Goal: Task Accomplishment & Management: Complete application form

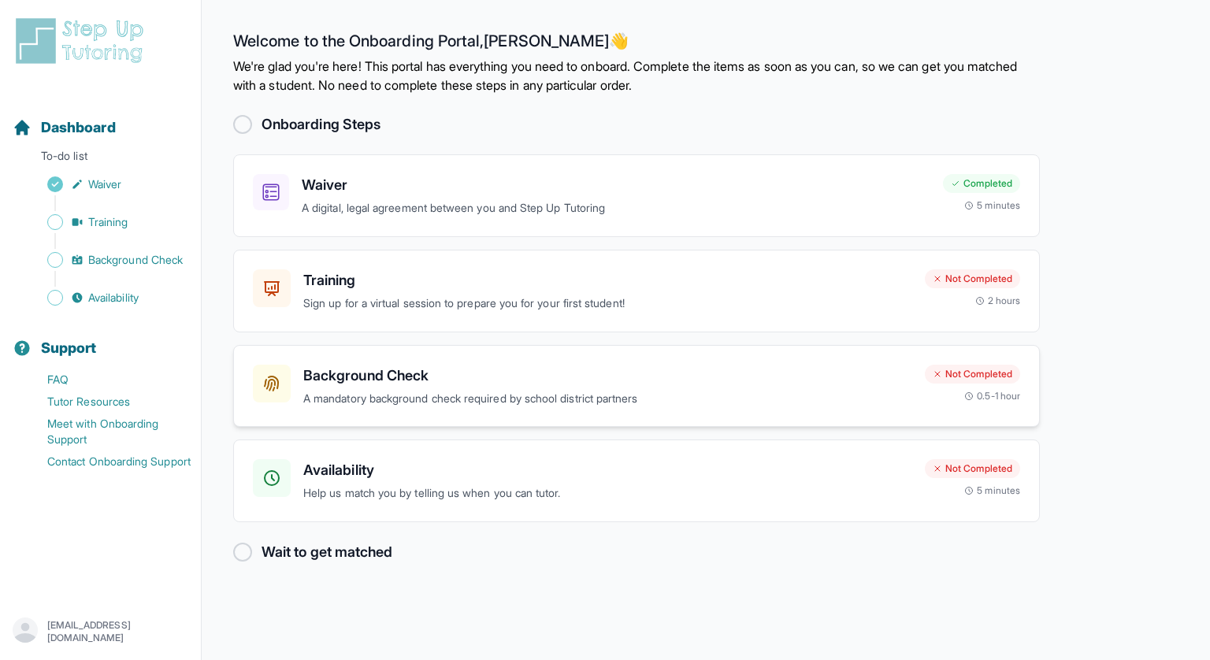
click at [498, 409] on div "Background Check A mandatory background check required by school district partn…" at bounding box center [636, 386] width 807 height 83
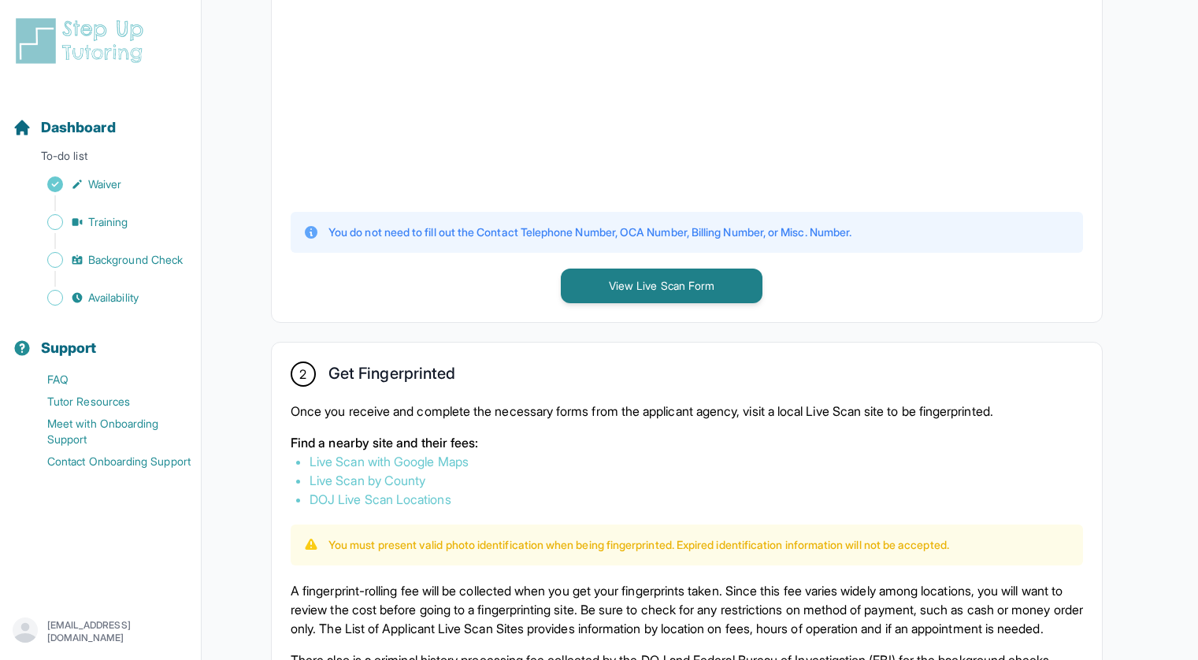
scroll to position [578, 0]
click at [644, 298] on button "View Live Scan Form" at bounding box center [662, 286] width 202 height 35
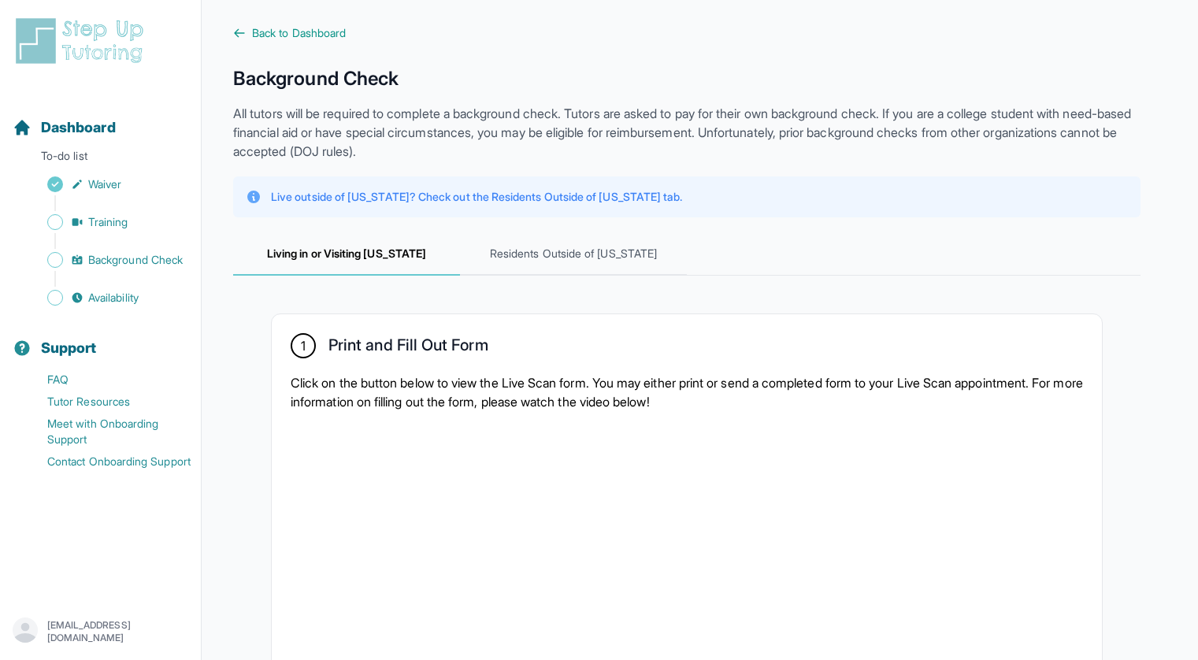
scroll to position [0, 0]
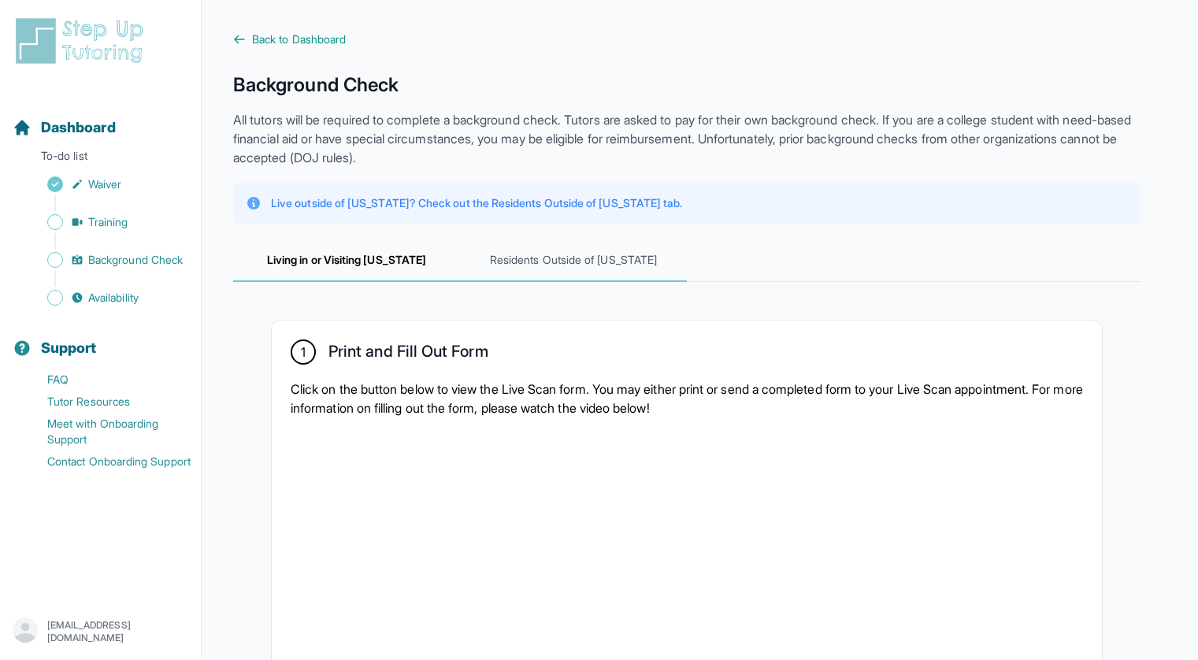
click at [559, 279] on span "Residents Outside of [US_STATE]" at bounding box center [573, 260] width 227 height 43
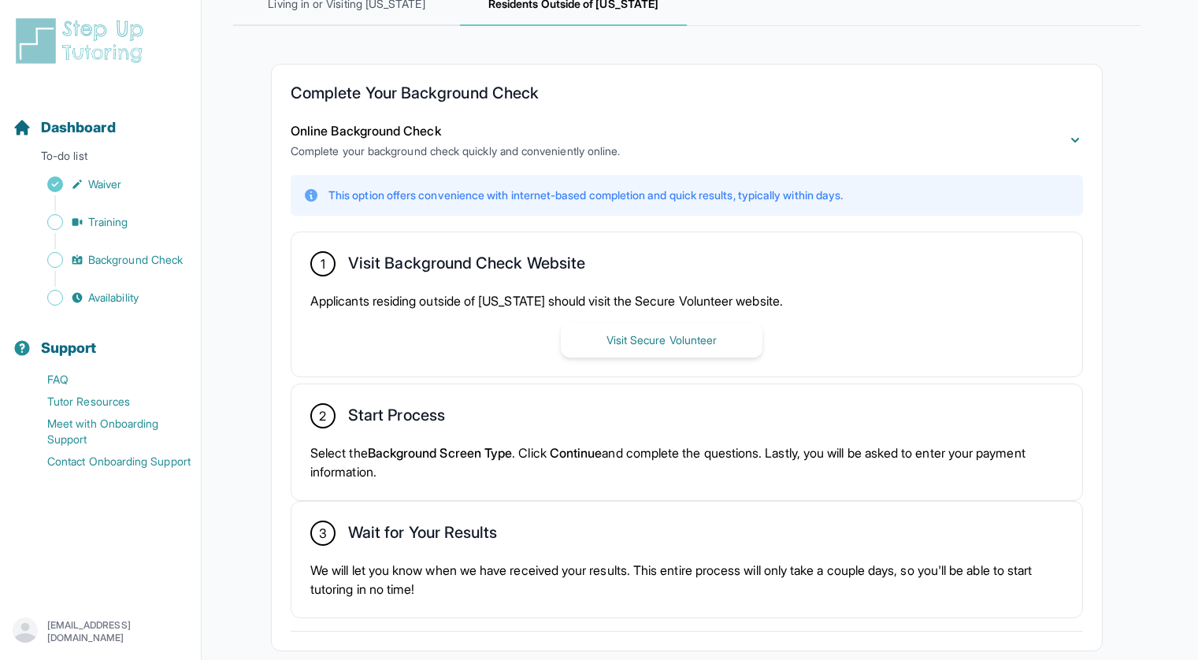
scroll to position [340, 0]
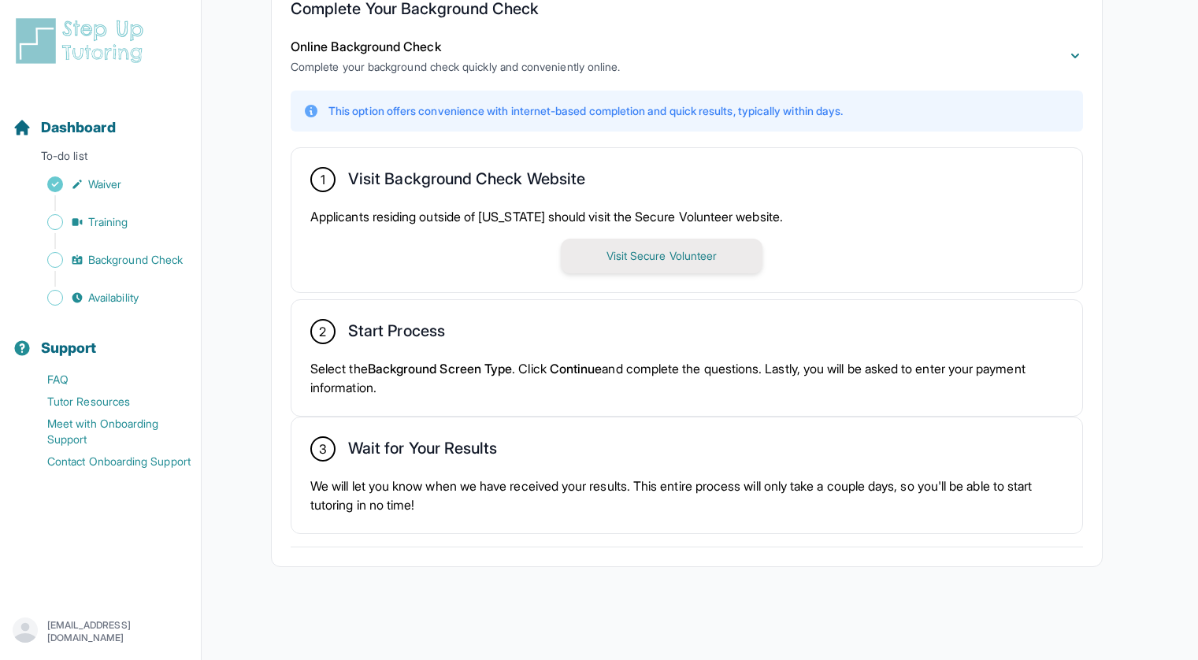
click at [646, 248] on button "Visit Secure Volunteer" at bounding box center [662, 256] width 202 height 35
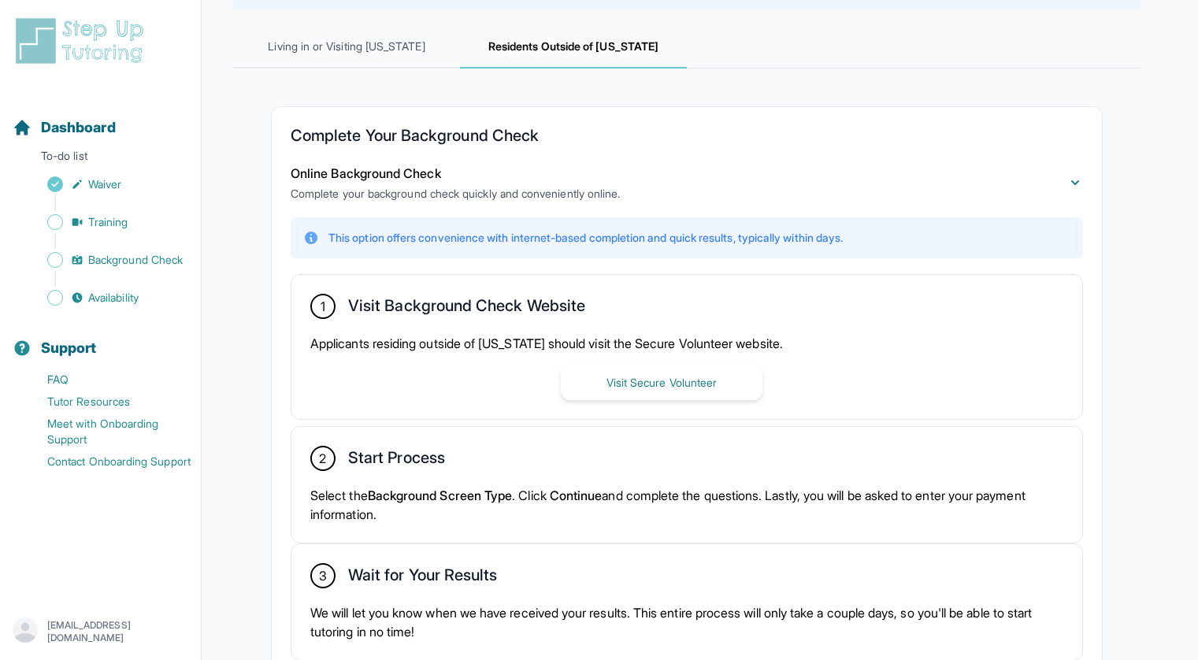
scroll to position [0, 0]
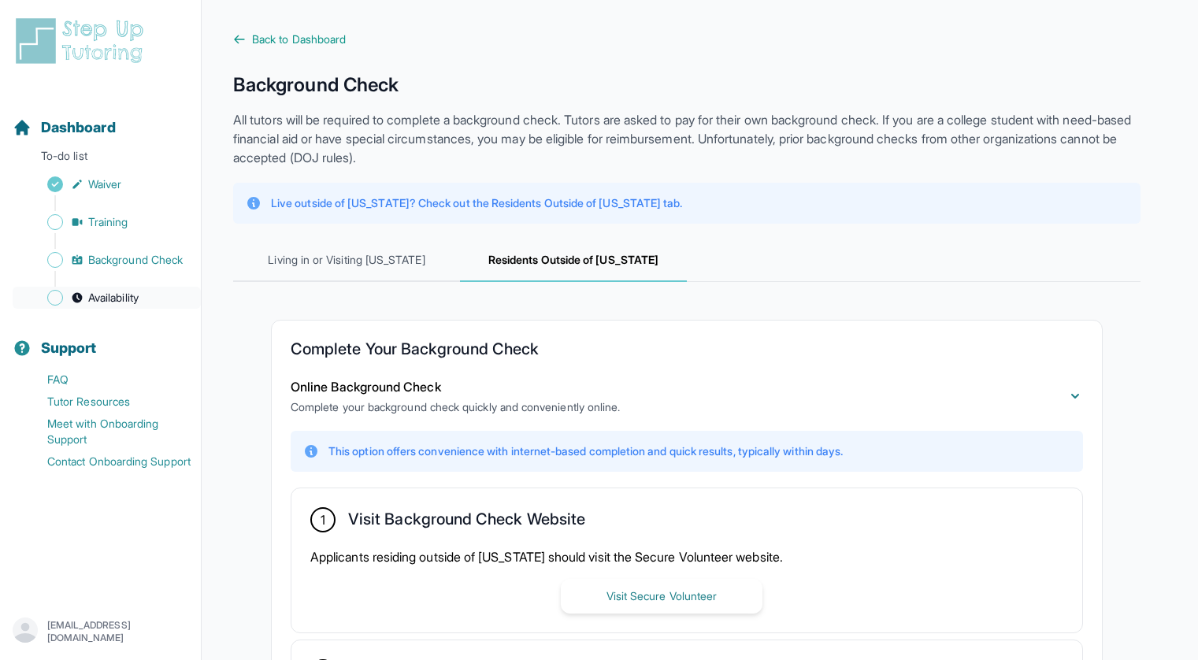
click at [109, 302] on span "Availability" at bounding box center [113, 298] width 50 height 16
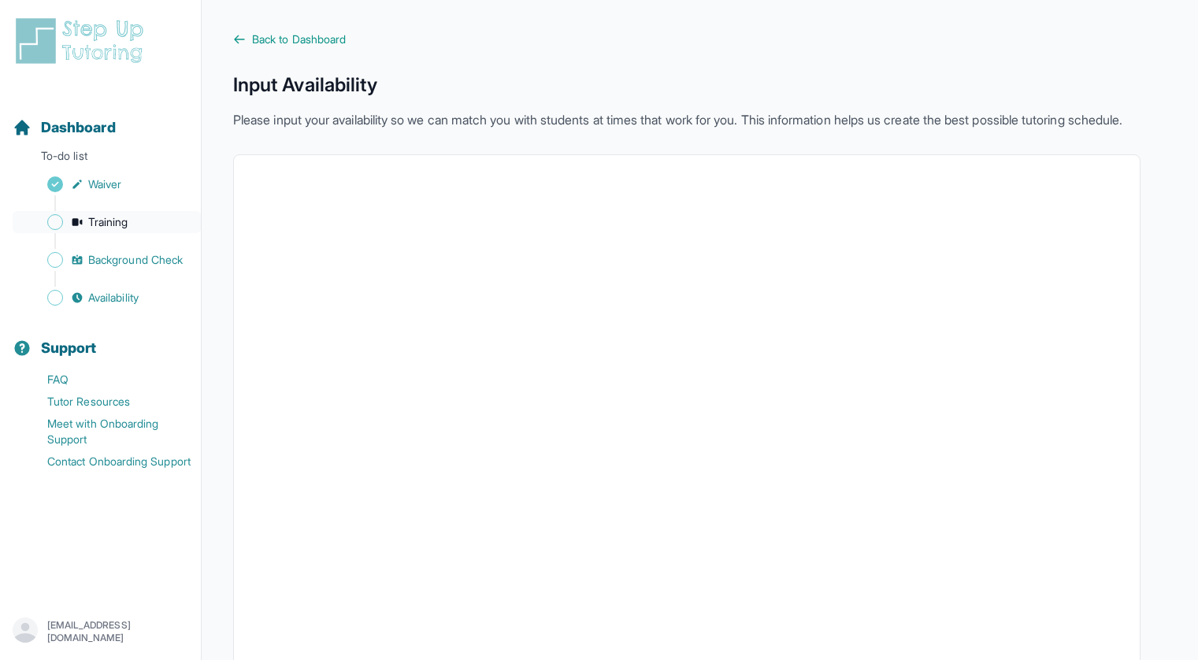
click at [121, 224] on span "Training" at bounding box center [108, 222] width 40 height 16
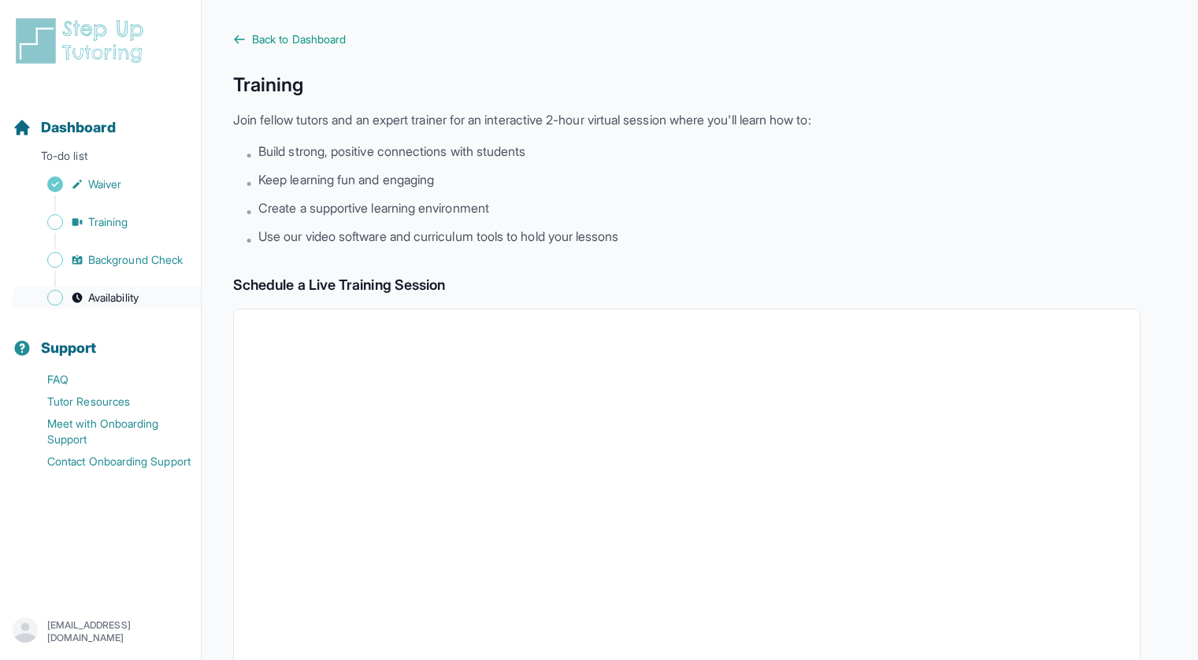
click at [98, 295] on span "Availability" at bounding box center [113, 298] width 50 height 16
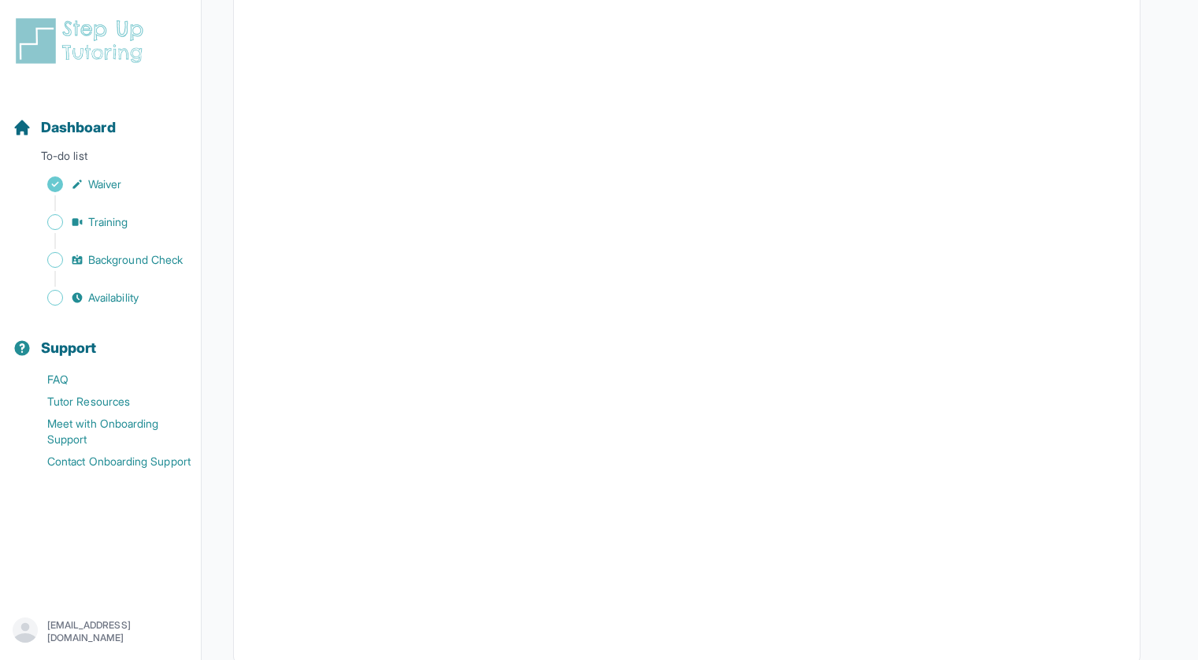
scroll to position [176, 0]
click at [128, 223] on span "Training" at bounding box center [108, 222] width 40 height 16
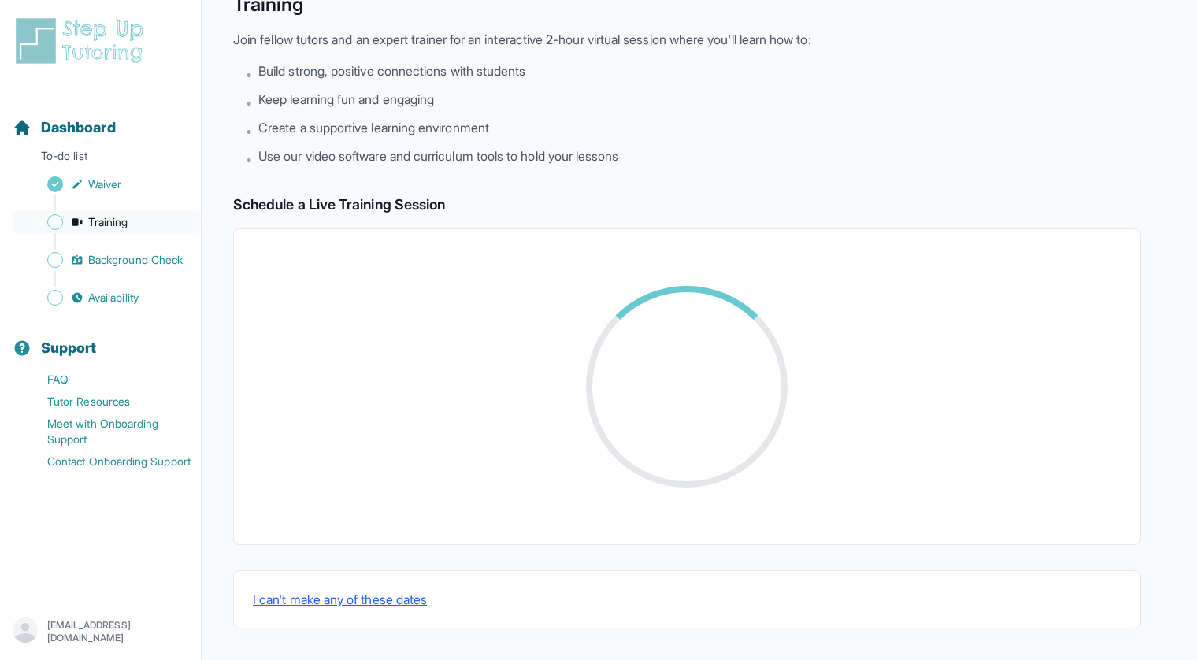
scroll to position [80, 0]
click at [128, 251] on link "Background Check" at bounding box center [107, 260] width 188 height 22
